Goal: Information Seeking & Learning: Learn about a topic

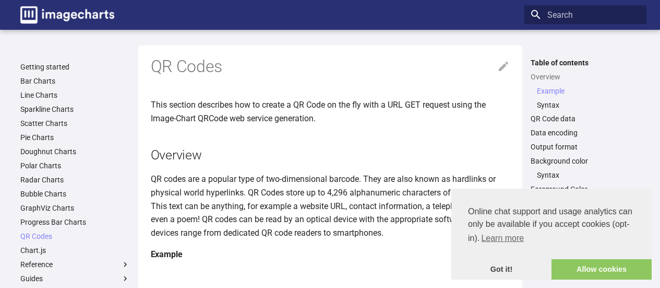
scroll to position [252, 0]
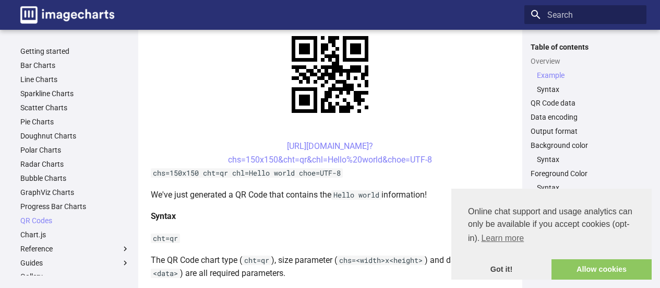
click at [50, 220] on link "QR Codes" at bounding box center [75, 220] width 110 height 9
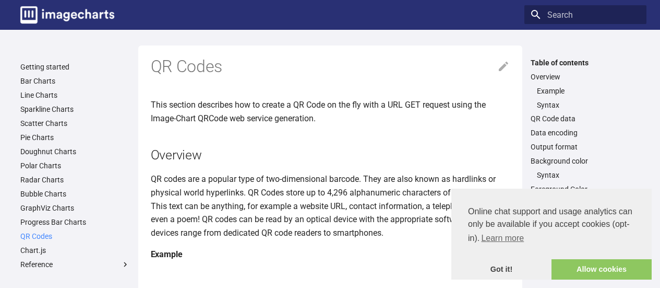
click at [42, 234] on link "QR Codes" at bounding box center [75, 235] width 110 height 9
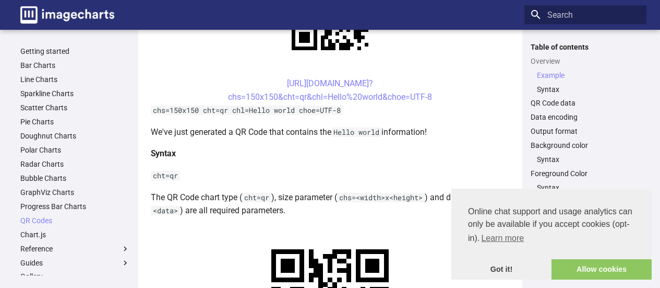
scroll to position [293, 0]
